Goal: Information Seeking & Learning: Learn about a topic

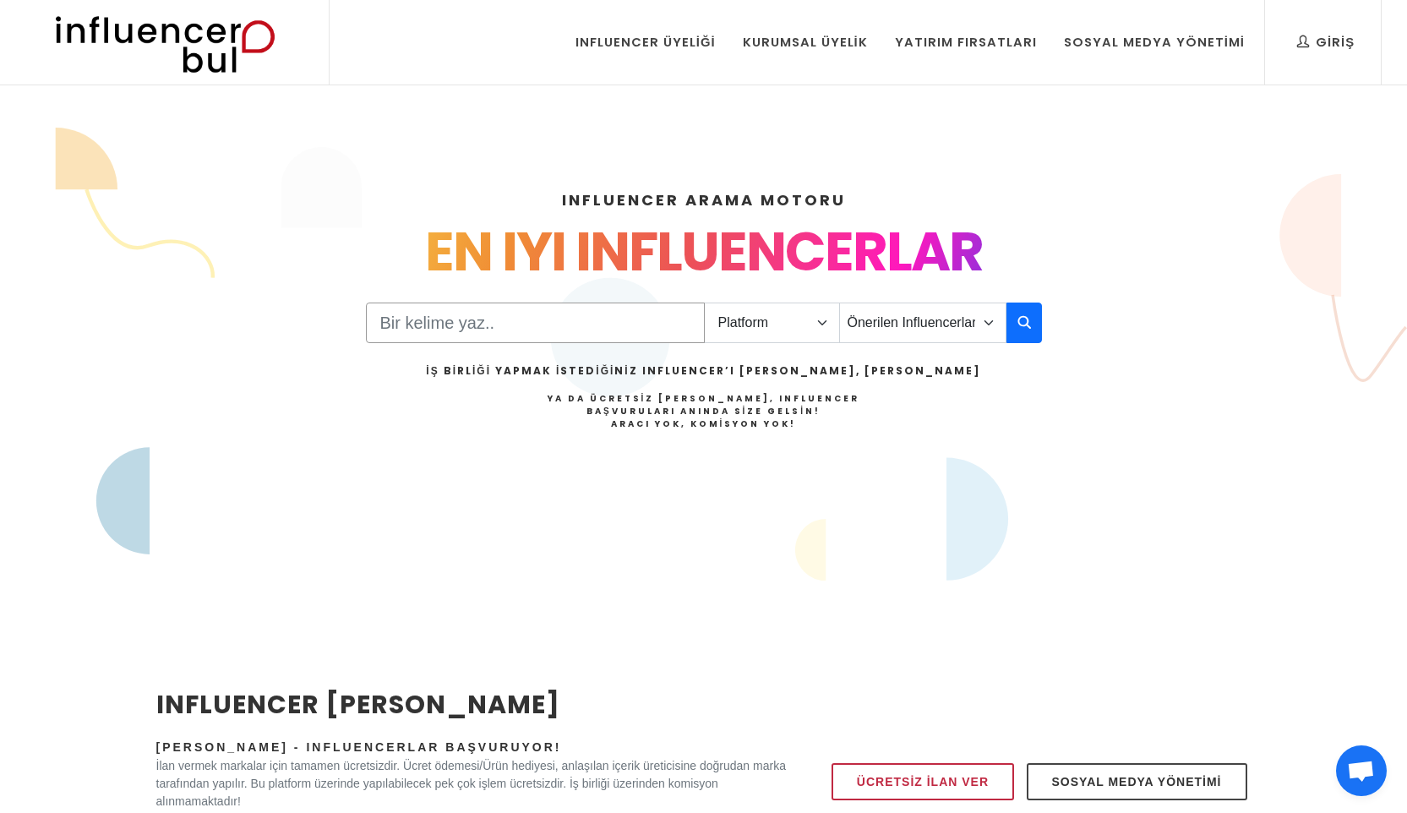
click at [569, 322] on input "Search" at bounding box center [535, 323] width 339 height 41
type input "diyet"
click at [794, 322] on select "Platform Instagram Facebook Youtube Tiktok Twitter Twitch" at bounding box center [772, 323] width 136 height 41
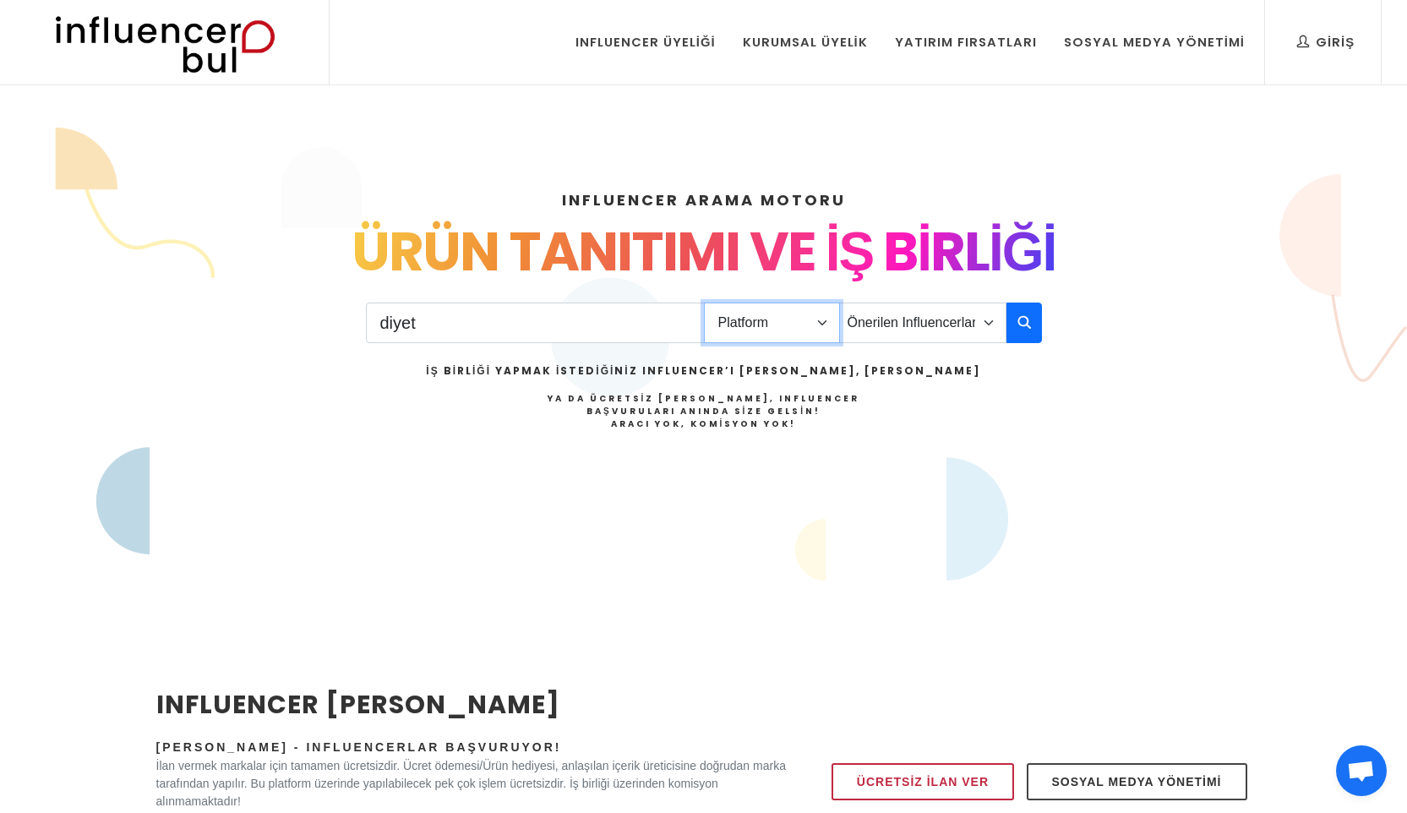
select select "1"
click at [704, 303] on select "Platform Instagram Facebook Youtube Tiktok Twitter Twitch" at bounding box center [772, 323] width 136 height 41
click at [1018, 322] on icon "button" at bounding box center [1025, 322] width 14 height 20
click at [977, 325] on select "Önerilen Influencerlar Aile & [PERSON_NAME] & [PERSON_NAME] [PERSON_NAME] & Giy…" at bounding box center [922, 323] width 167 height 41
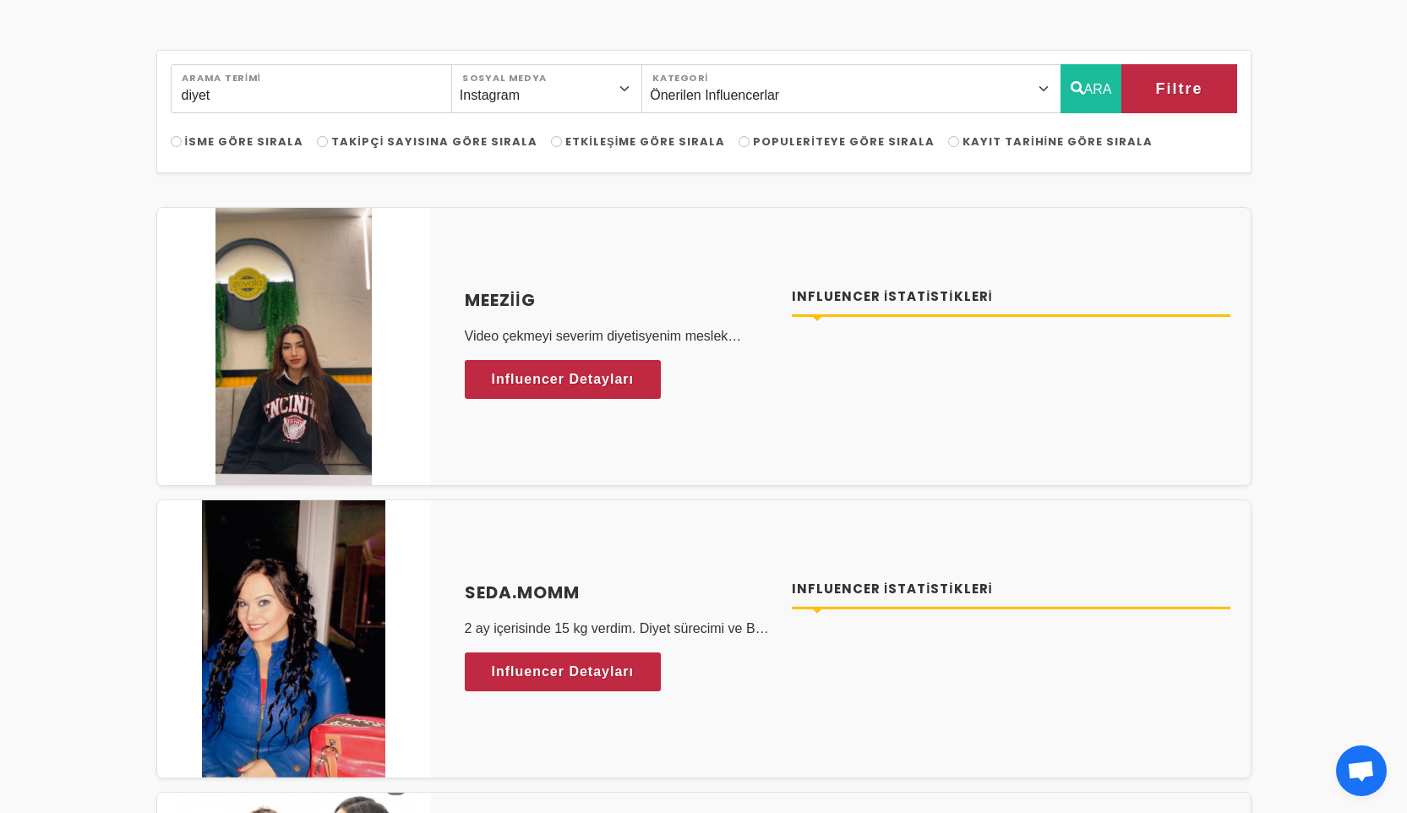
scroll to position [101, 0]
